Goal: Find specific page/section

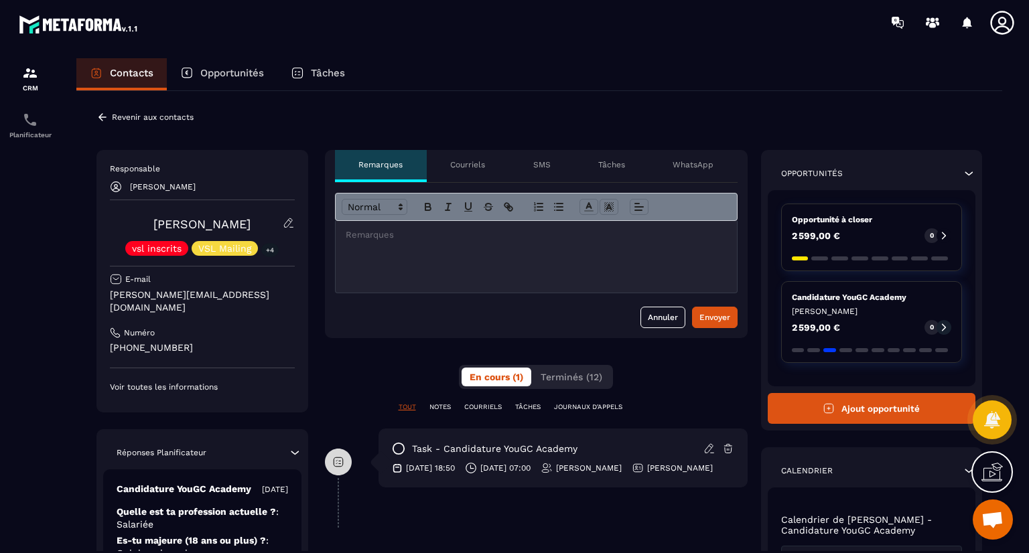
click at [102, 113] on icon at bounding box center [102, 117] width 12 height 12
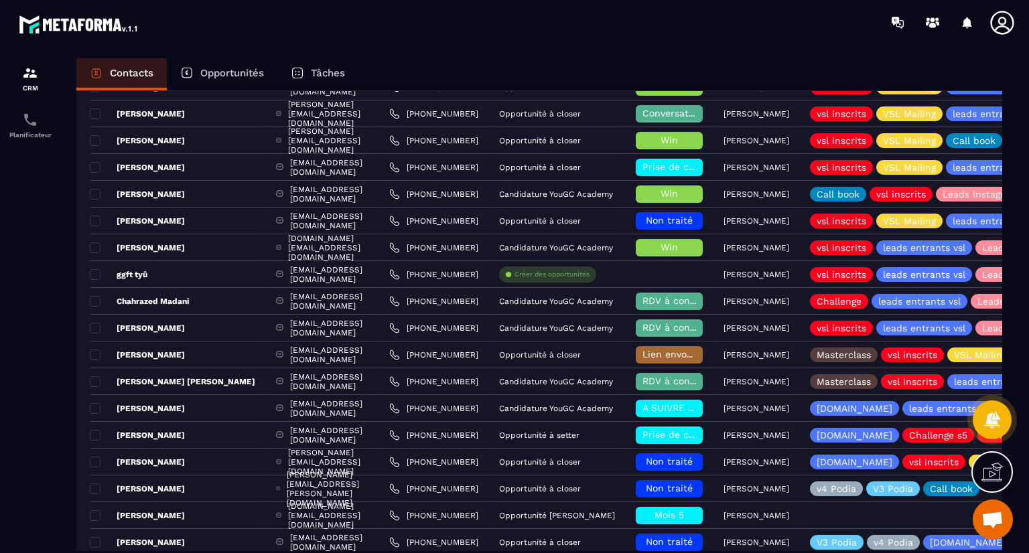
scroll to position [530, 0]
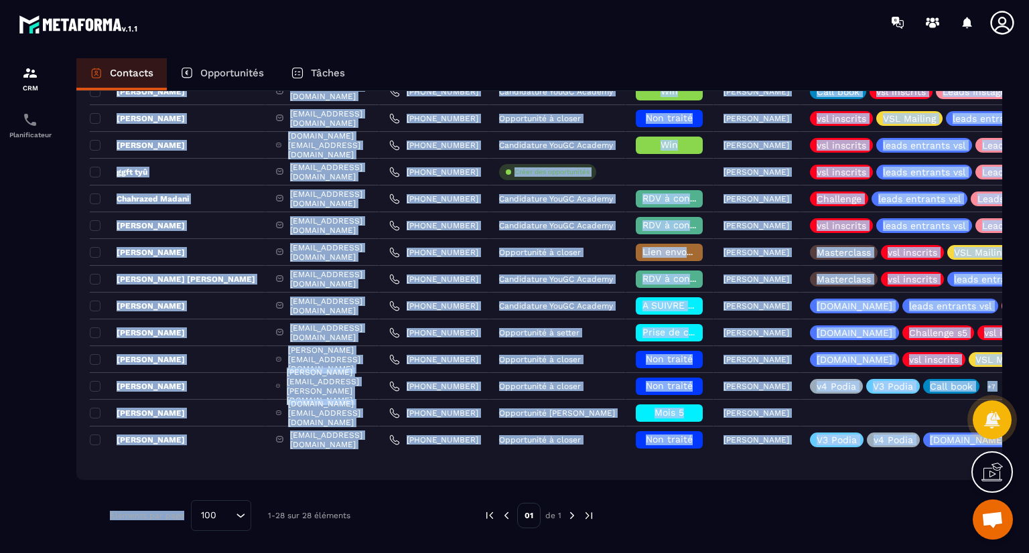
drag, startPoint x: 160, startPoint y: 255, endPoint x: 197, endPoint y: 532, distance: 279.0
click at [197, 532] on div "Ajout de contact 28 Contacts Plus de filtre Najoua Fouillat Responsable : [PERS…" at bounding box center [538, 56] width 925 height 990
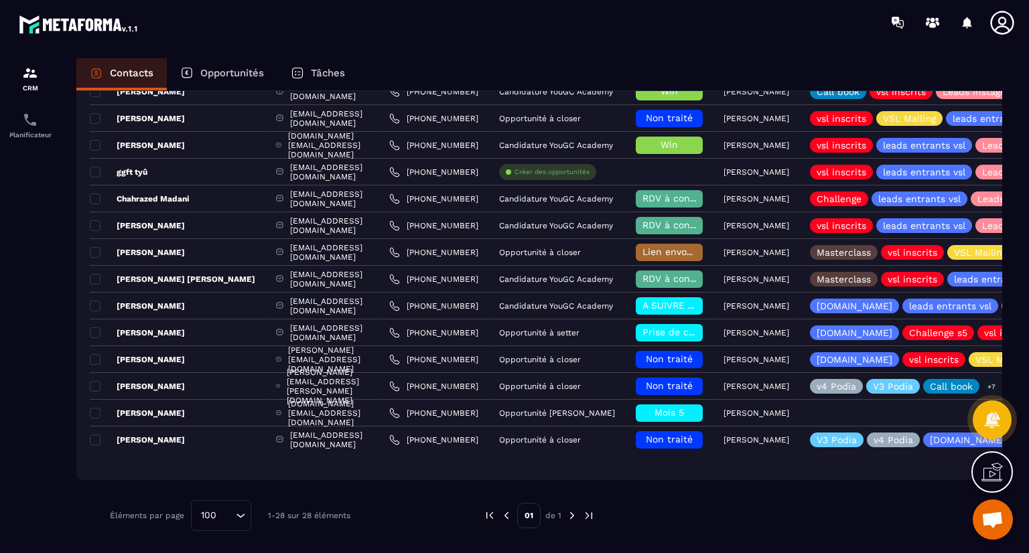
click at [56, 503] on div at bounding box center [30, 318] width 60 height 546
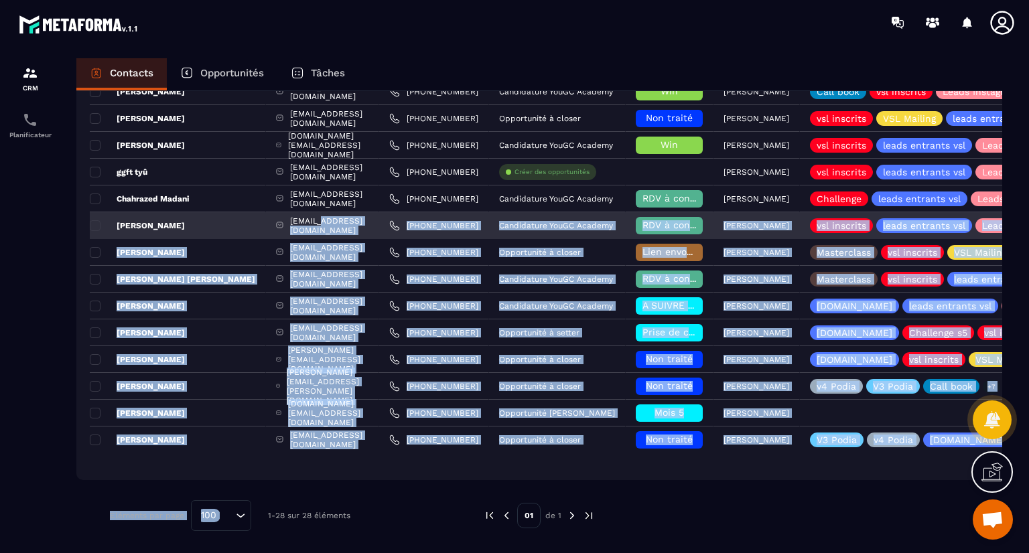
drag, startPoint x: 252, startPoint y: 497, endPoint x: 261, endPoint y: 224, distance: 273.4
click at [261, 224] on div "Ajout de contact 28 Contacts Plus de filtre Najoua Fouillat Responsable : [PERS…" at bounding box center [538, 56] width 925 height 990
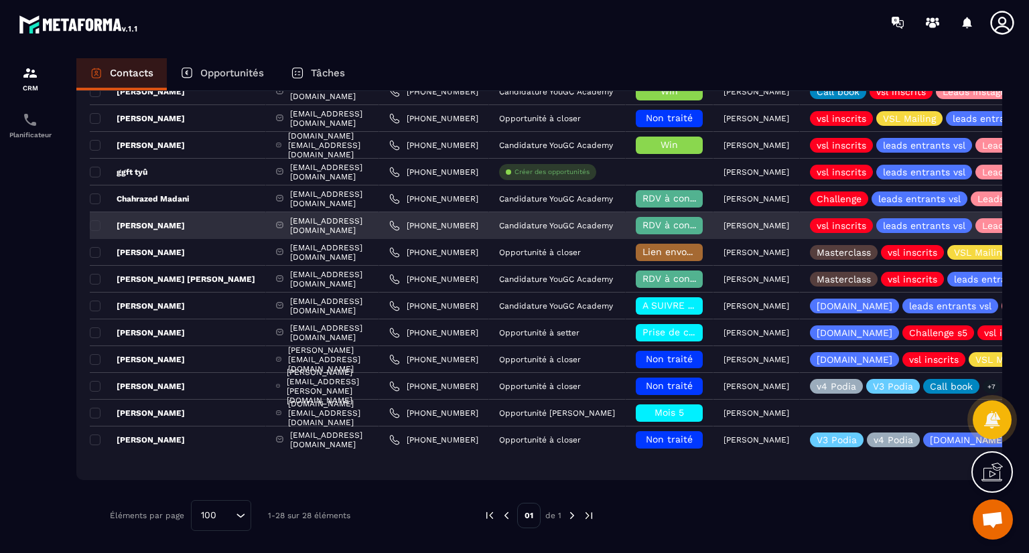
click at [151, 231] on div "[PERSON_NAME]" at bounding box center [178, 225] width 176 height 27
